Goal: Find specific page/section: Find specific page/section

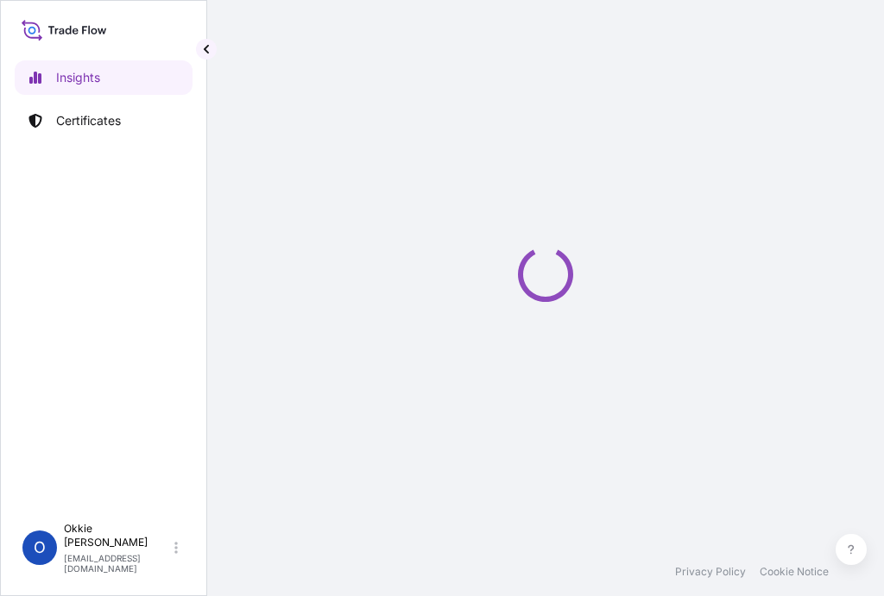
select select "2025"
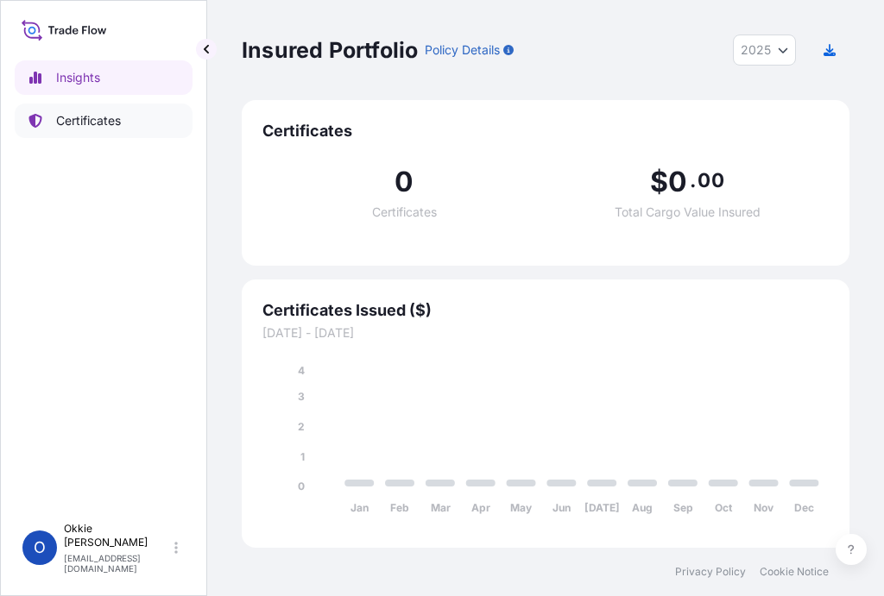
click at [81, 123] on p "Certificates" at bounding box center [88, 120] width 65 height 17
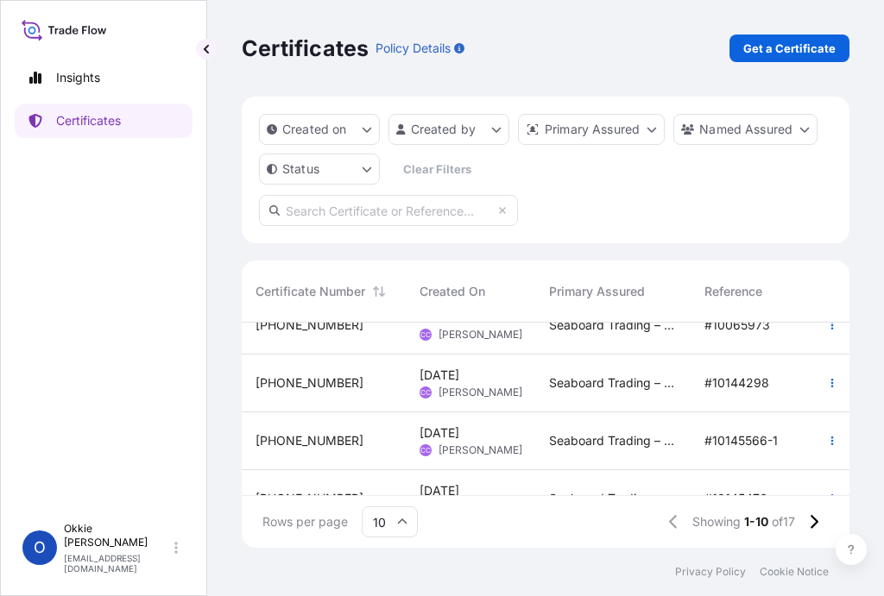
scroll to position [211, 0]
